Goal: Task Accomplishment & Management: Use online tool/utility

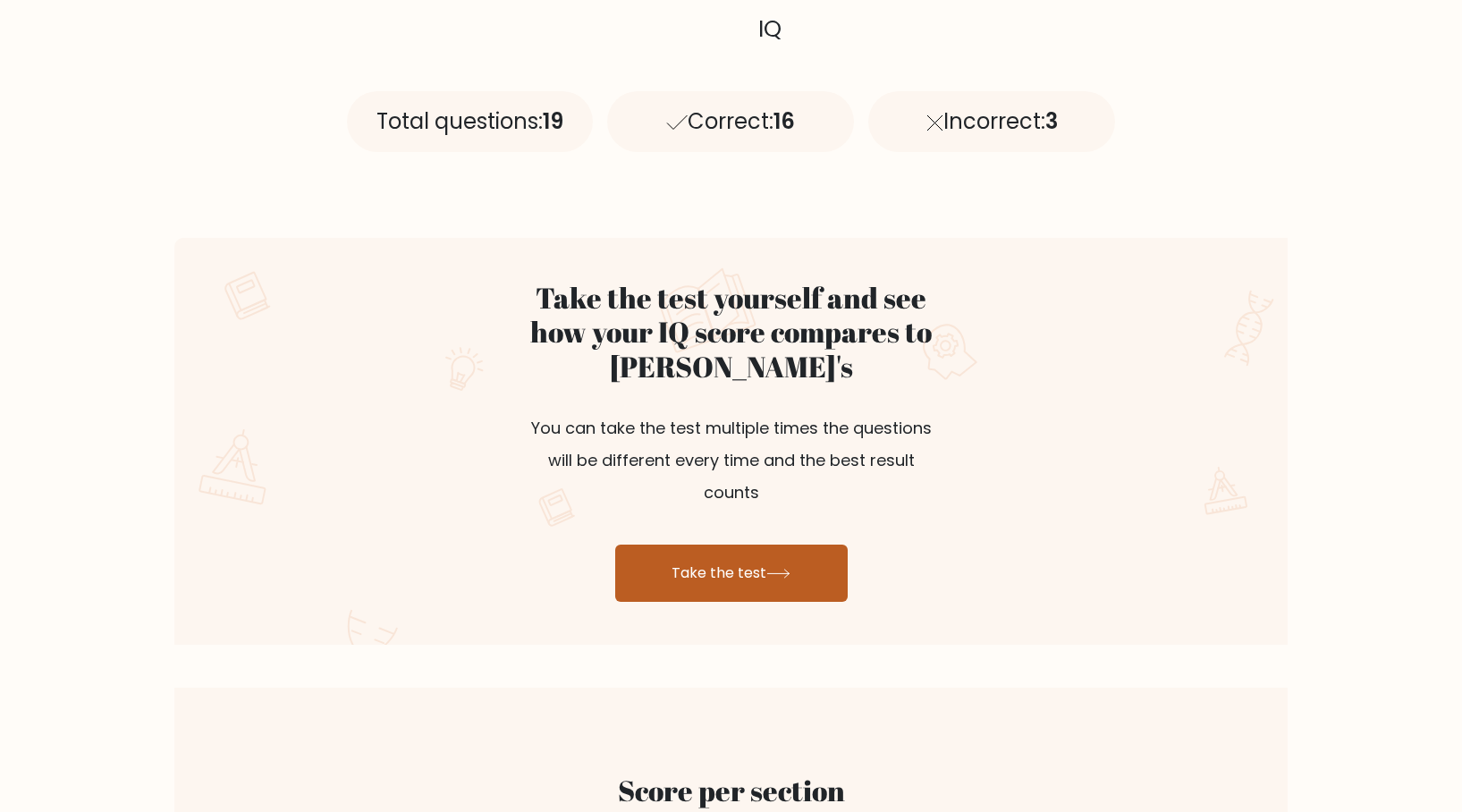
scroll to position [805, 0]
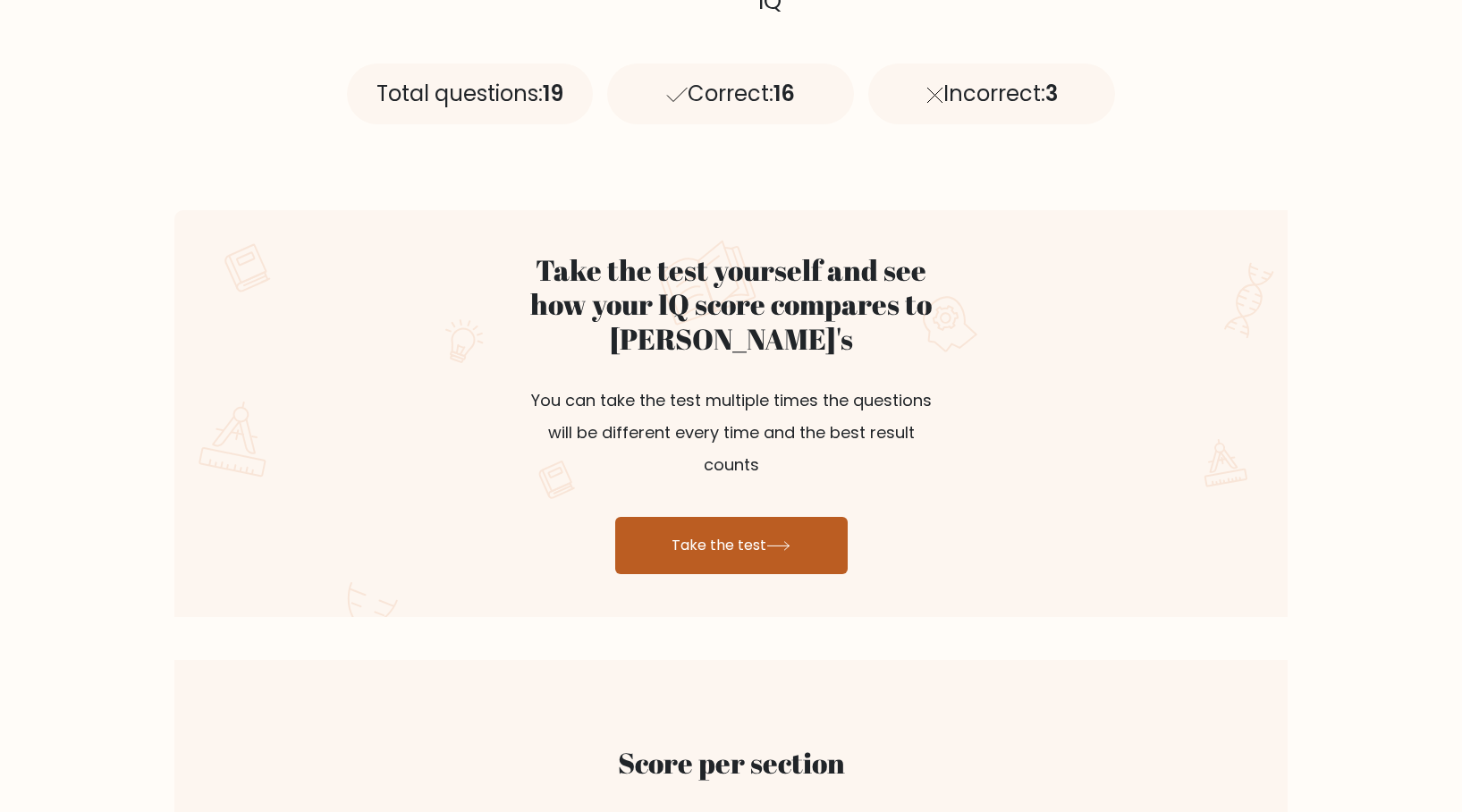
click at [786, 541] on icon at bounding box center [778, 545] width 24 height 10
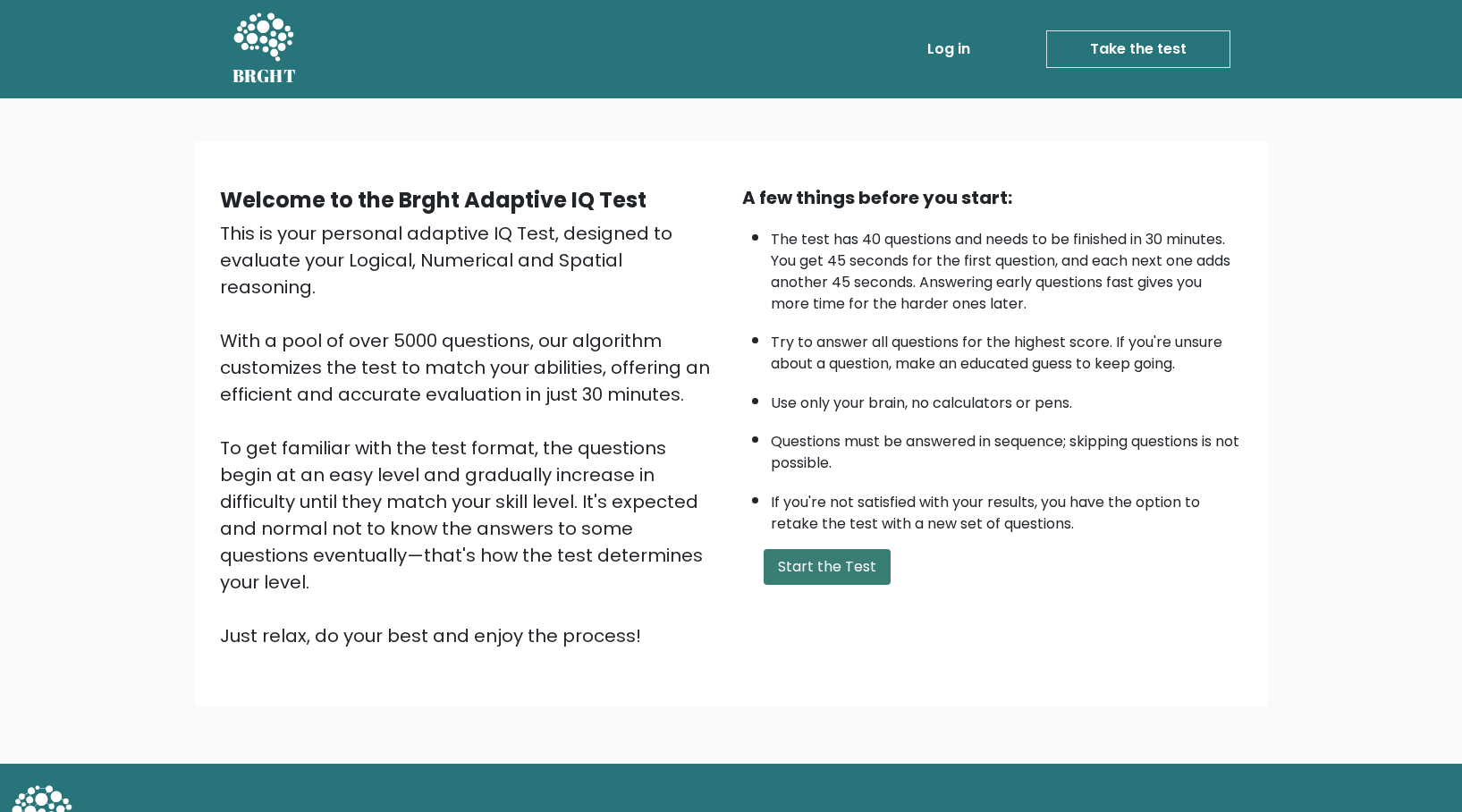
click at [817, 571] on button "Start the Test" at bounding box center [827, 567] width 127 height 36
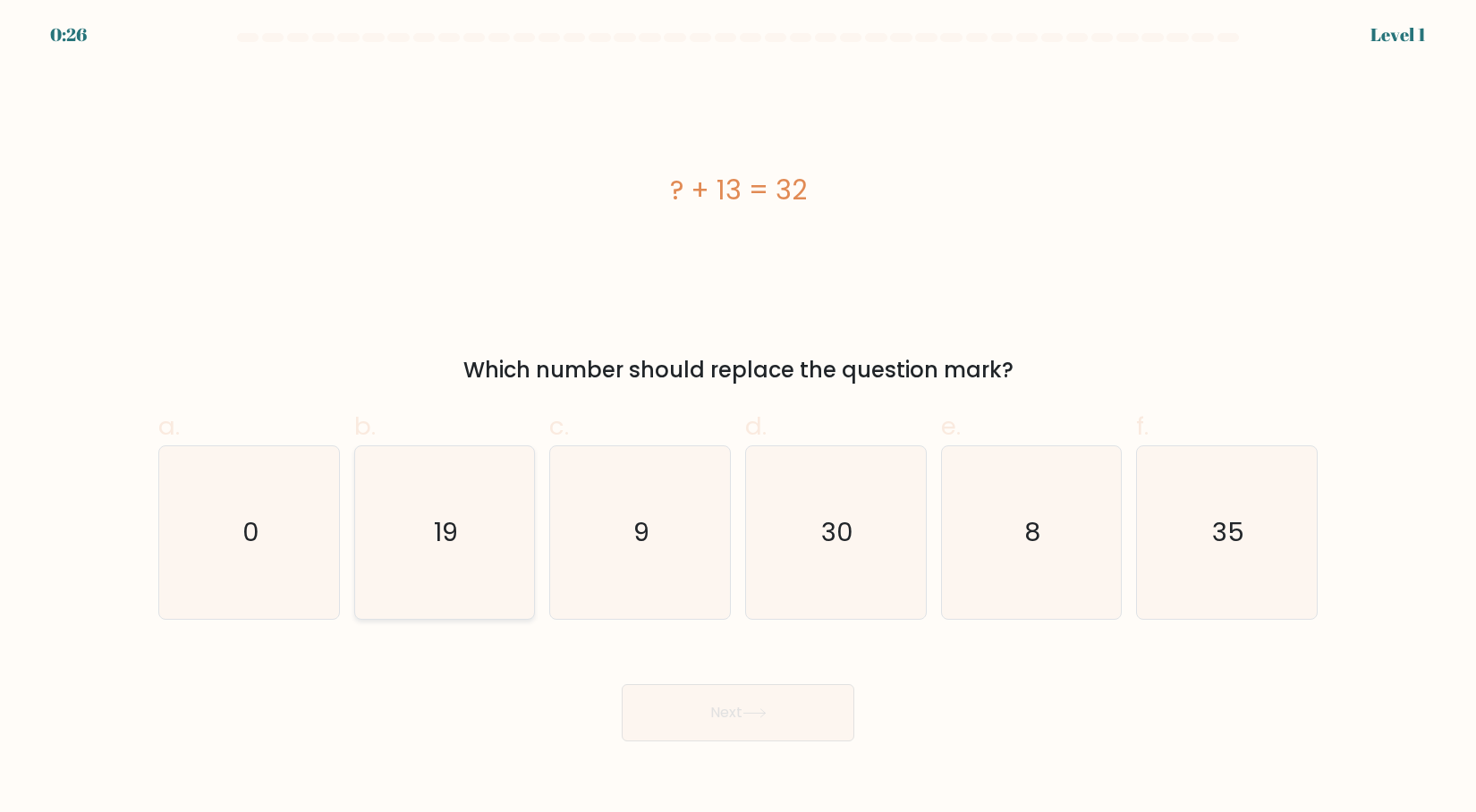
click at [380, 534] on icon "19" at bounding box center [445, 533] width 173 height 173
click at [738, 417] on input "b. 19" at bounding box center [738, 411] width 1 height 12
radio input "true"
click at [787, 706] on button "Next" at bounding box center [738, 713] width 233 height 58
drag, startPoint x: 787, startPoint y: 716, endPoint x: 804, endPoint y: 753, distance: 40.7
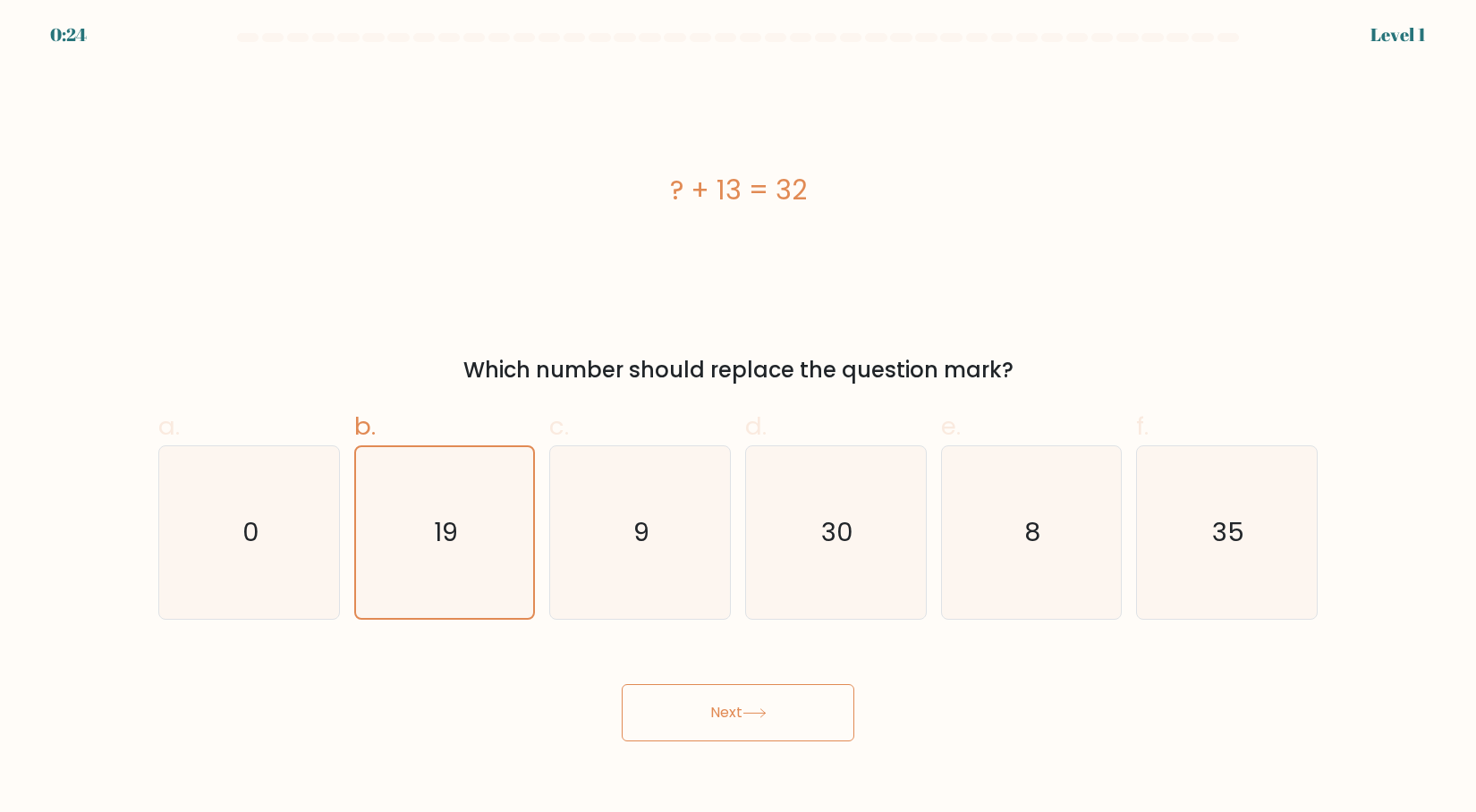
click at [807, 762] on body "0:24 Level 1 a." at bounding box center [738, 406] width 1476 height 812
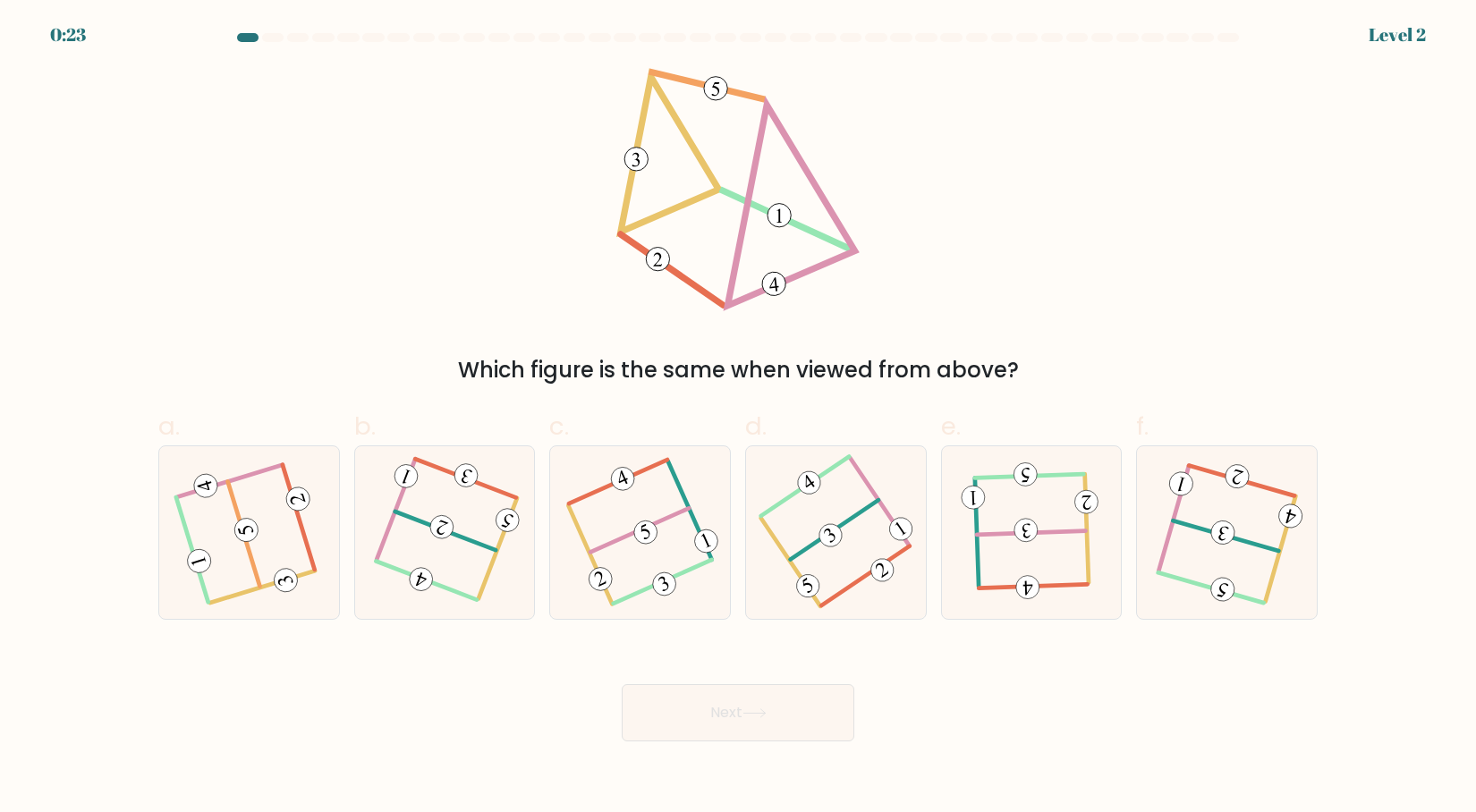
click at [778, 732] on button "Next" at bounding box center [738, 713] width 233 height 58
click at [300, 555] on icon at bounding box center [248, 532] width 138 height 138
click at [738, 417] on input "a." at bounding box center [738, 411] width 1 height 12
radio input "true"
click at [768, 701] on button "Next" at bounding box center [738, 713] width 233 height 58
